Goal: Transaction & Acquisition: Purchase product/service

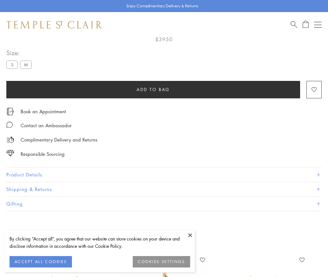
click at [153, 89] on span "Add to bag" at bounding box center [153, 89] width 33 height 7
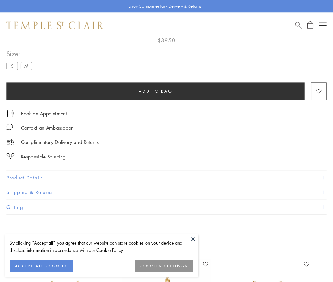
scroll to position [37, 0]
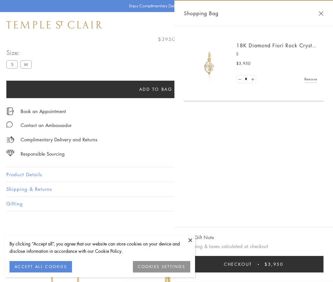
click at [254, 264] on button "Checkout $3,950" at bounding box center [254, 264] width 140 height 16
